Goal: Transaction & Acquisition: Purchase product/service

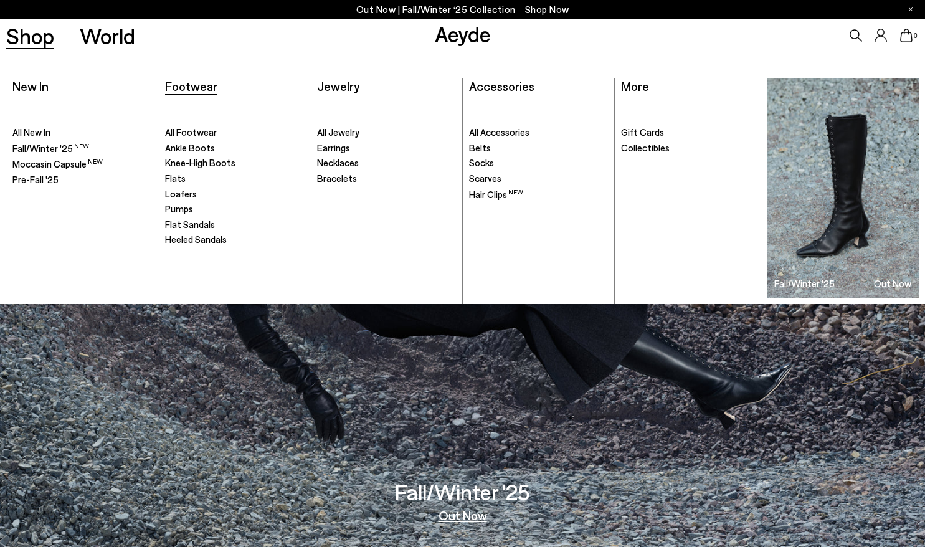
click at [197, 93] on span "Footwear" at bounding box center [191, 85] width 52 height 15
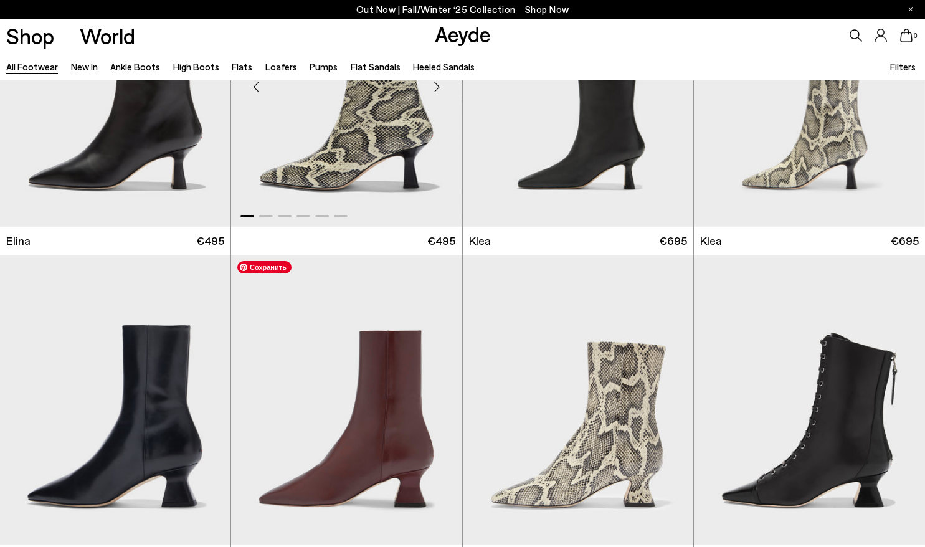
scroll to position [1743, 0]
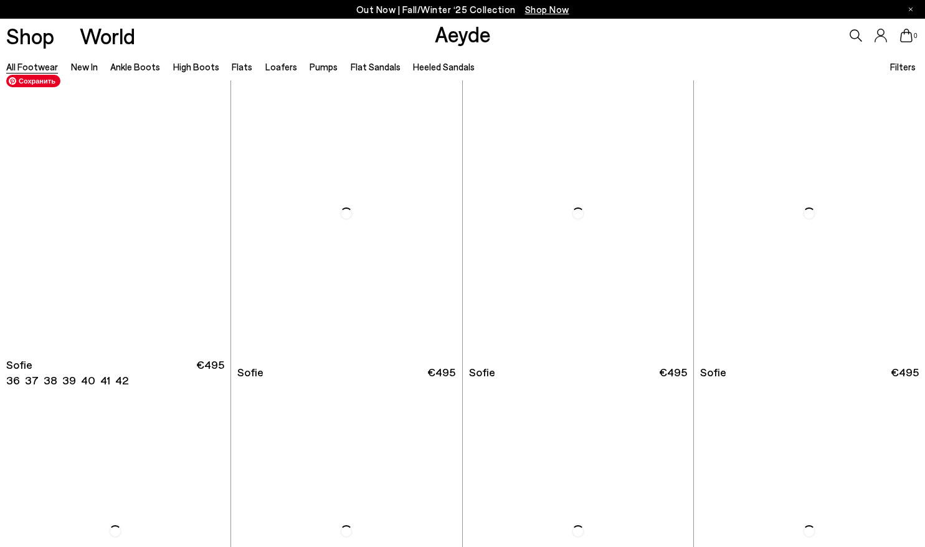
scroll to position [4145, 0]
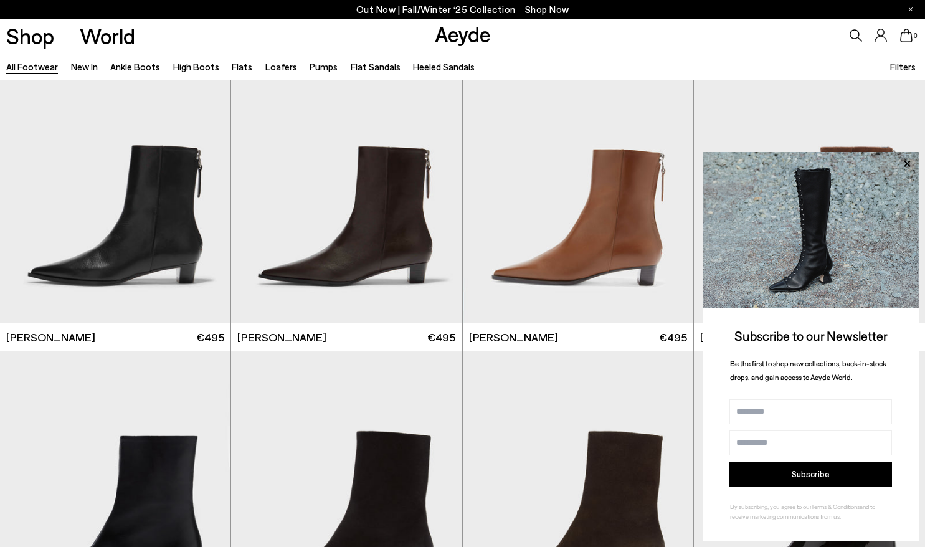
scroll to position [5462, 0]
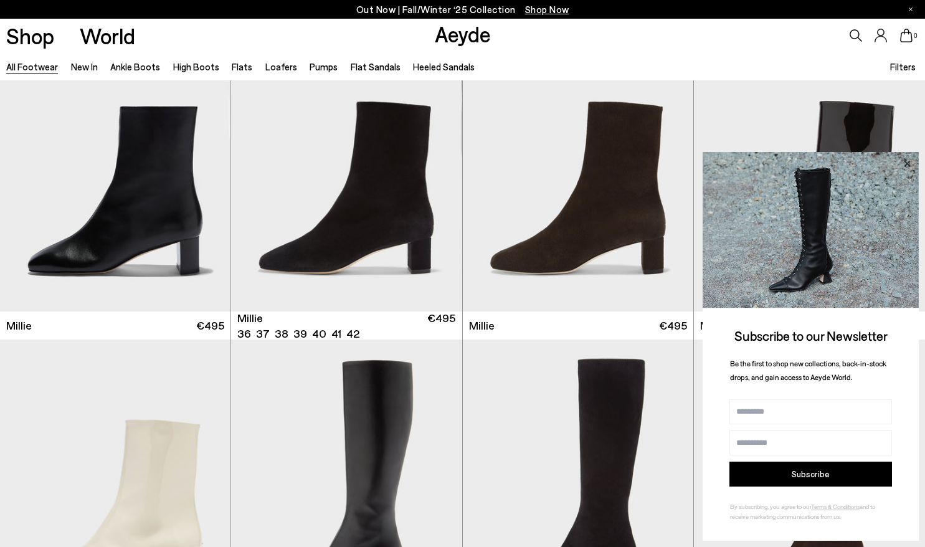
click at [905, 163] on icon at bounding box center [906, 164] width 16 height 16
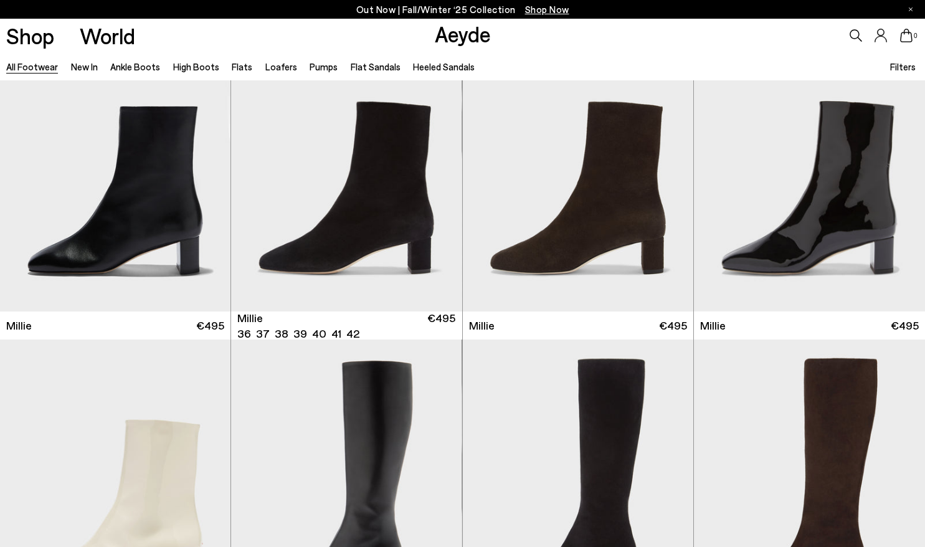
scroll to position [6176, 0]
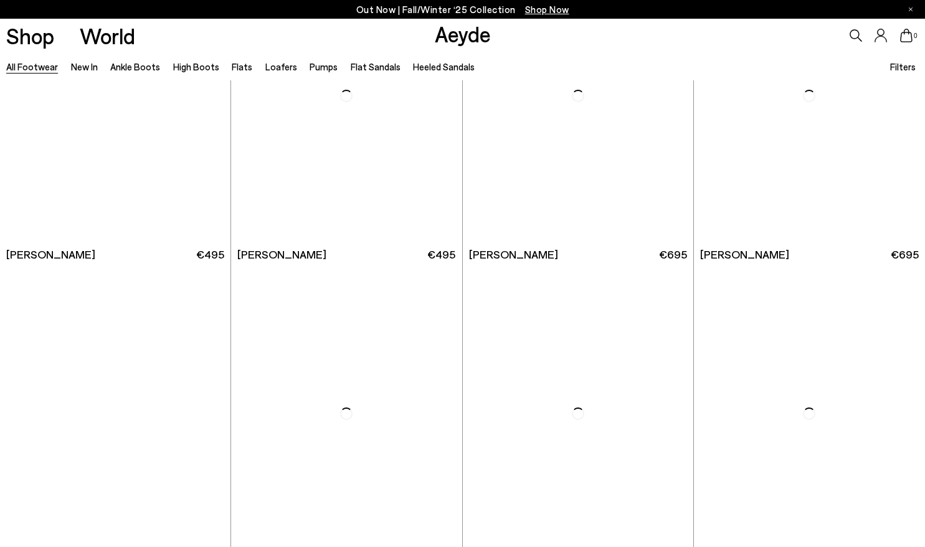
scroll to position [7441, 0]
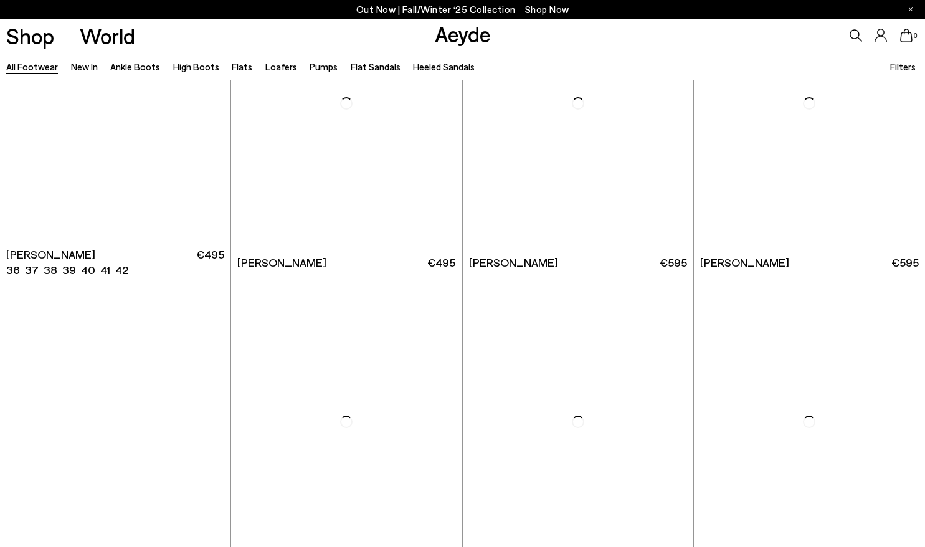
scroll to position [9684, 0]
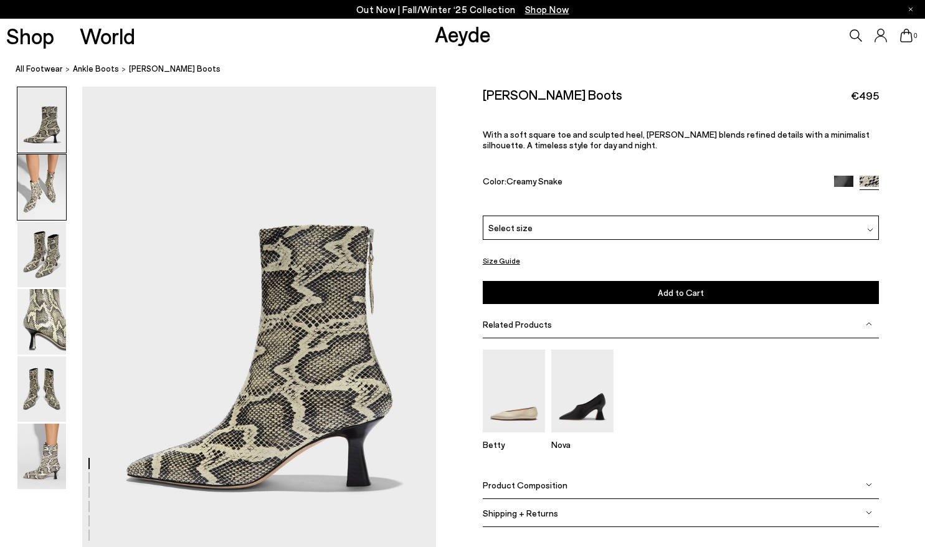
click at [32, 194] on img at bounding box center [41, 186] width 49 height 65
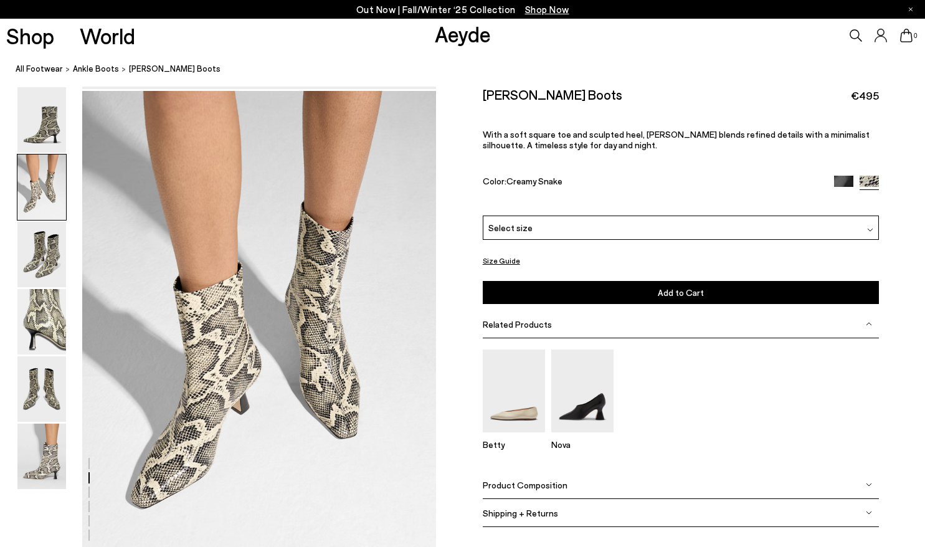
scroll to position [475, 0]
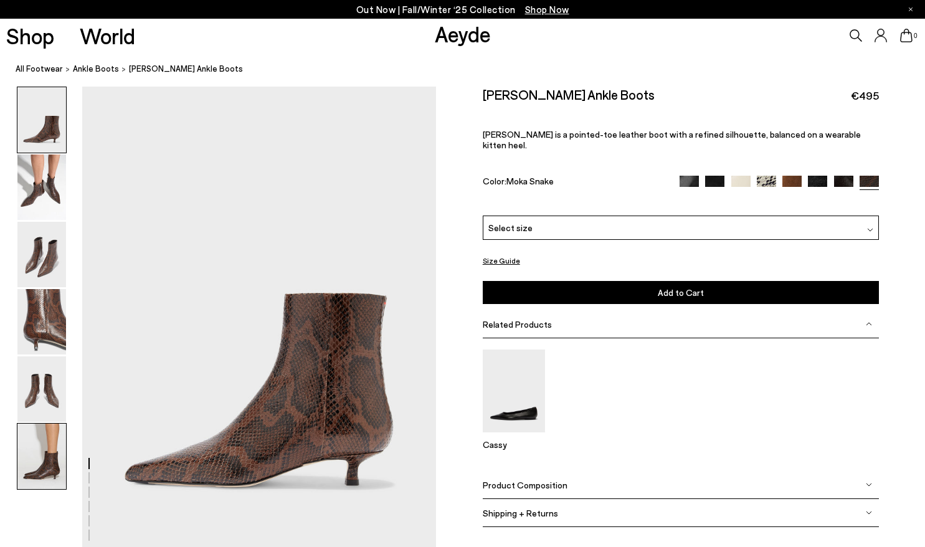
click at [30, 476] on img at bounding box center [41, 455] width 49 height 65
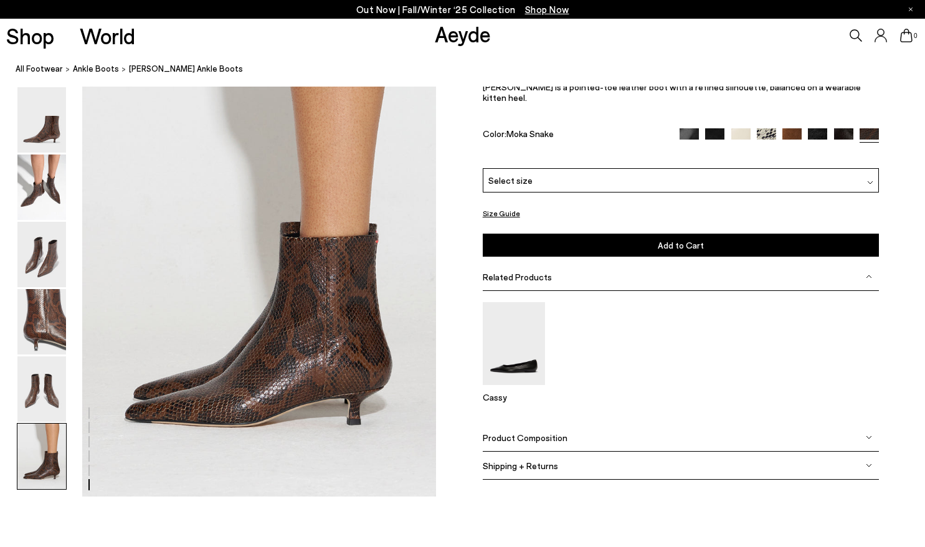
scroll to position [2456, 0]
